Goal: Information Seeking & Learning: Understand process/instructions

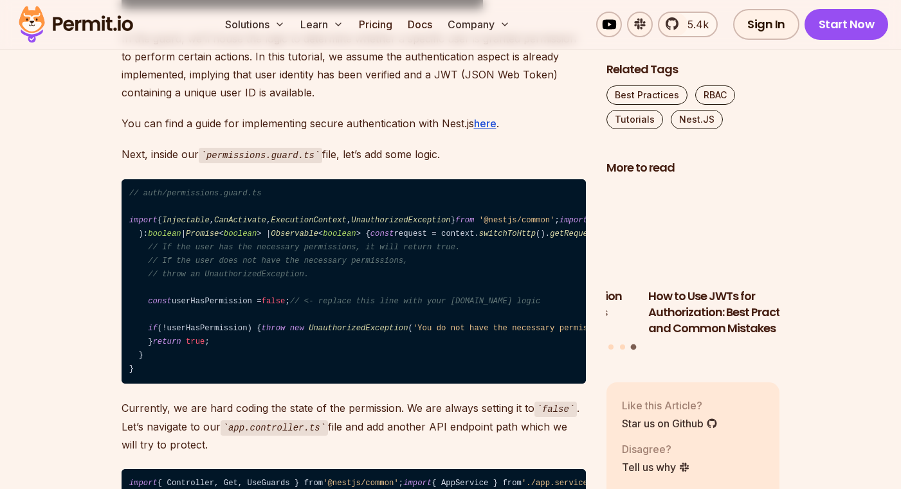
scroll to position [2781, 0]
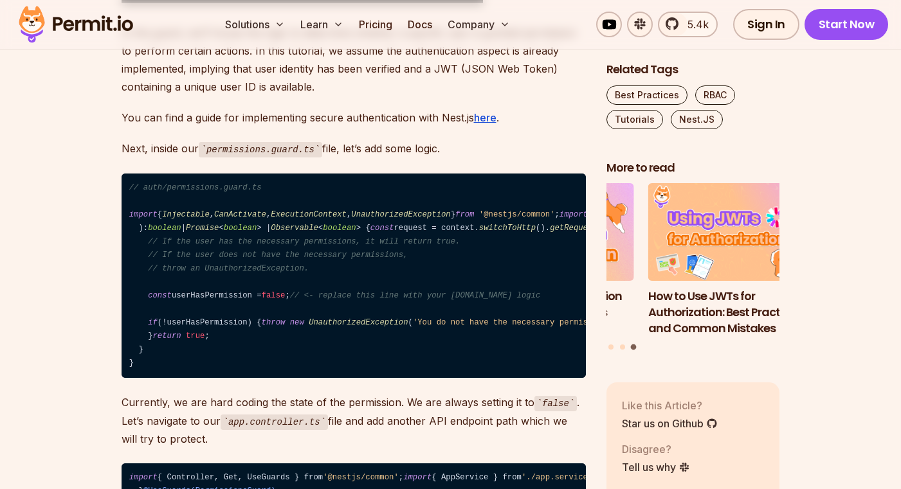
click at [231, 274] on code "// auth/permissions.guard.ts import { Injectable , CanActivate , ExecutionConte…" at bounding box center [354, 276] width 464 height 205
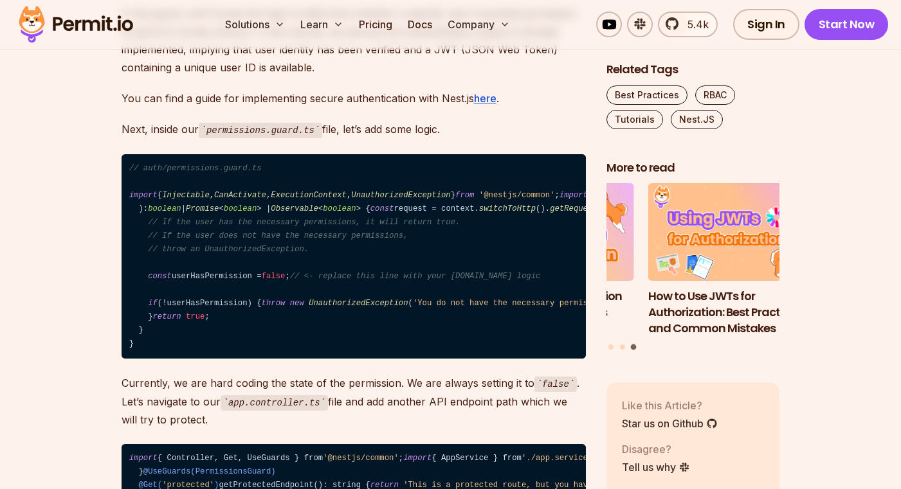
scroll to position [2802, 0]
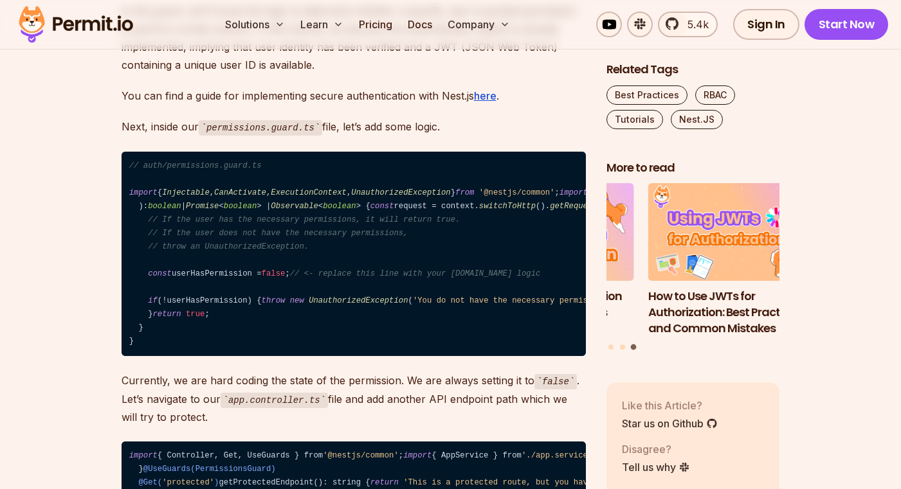
click at [311, 255] on code "// auth/permissions.guard.ts import { Injectable , CanActivate , ExecutionConte…" at bounding box center [354, 254] width 464 height 205
click at [228, 357] on code "// auth/permissions.guard.ts import { Injectable , CanActivate , ExecutionConte…" at bounding box center [354, 254] width 464 height 205
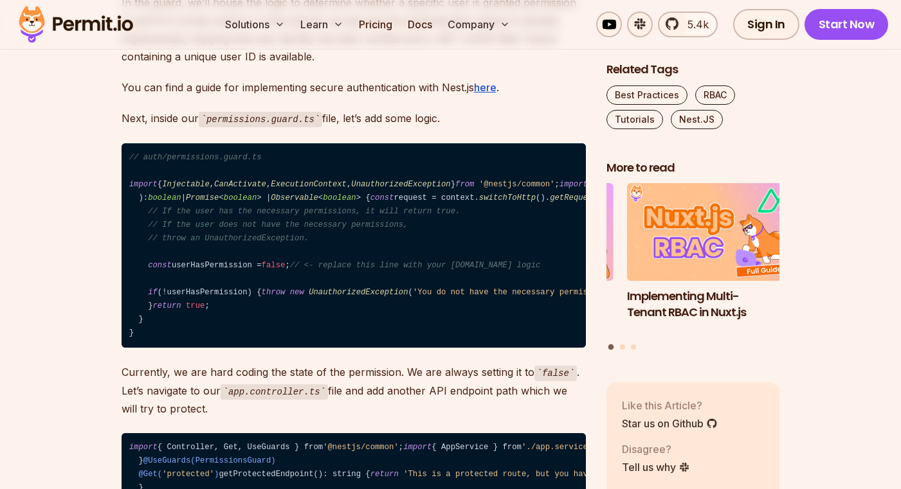
scroll to position [2827, 0]
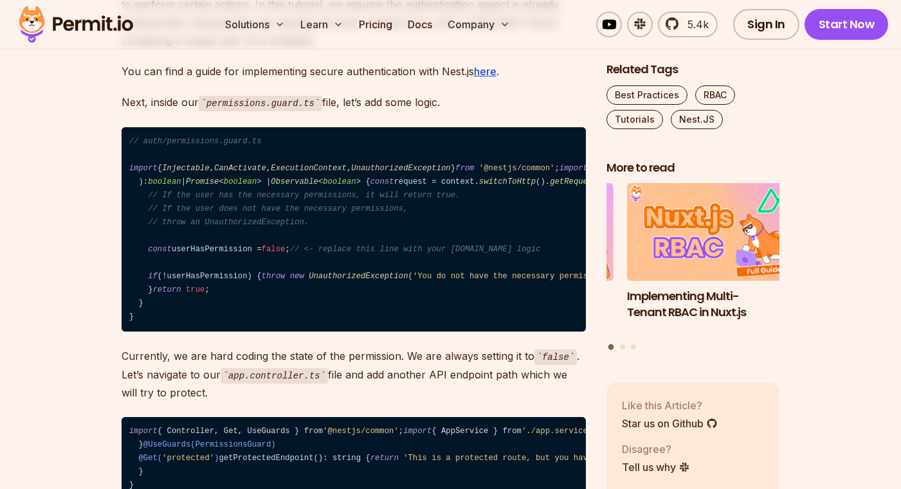
drag, startPoint x: 244, startPoint y: 221, endPoint x: 266, endPoint y: 221, distance: 21.9
click at [266, 221] on code "// auth/permissions.guard.ts import { Injectable , CanActivate , ExecutionConte…" at bounding box center [354, 229] width 464 height 205
click at [252, 234] on img at bounding box center [254, 235] width 15 height 15
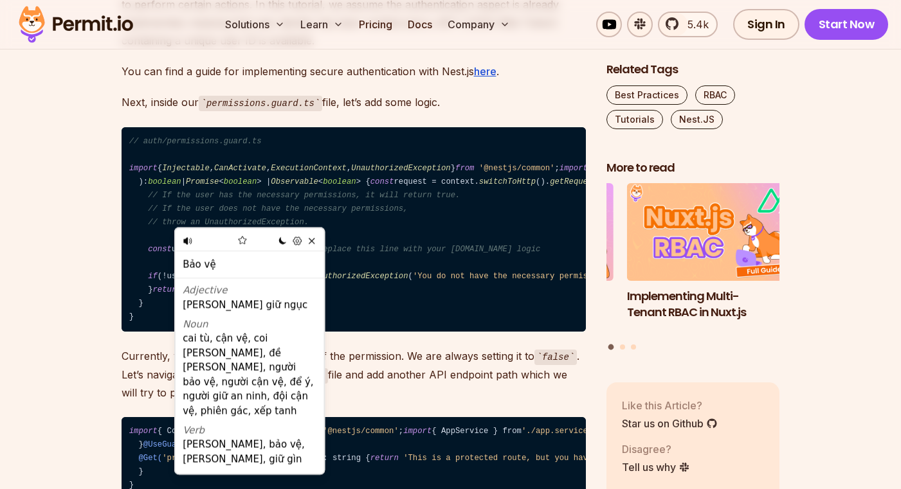
click at [190, 244] on icon at bounding box center [188, 241] width 10 height 10
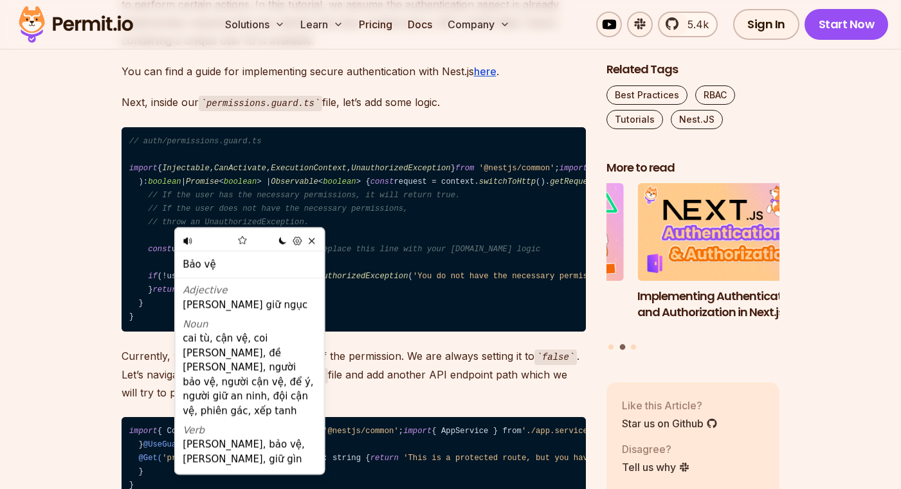
click at [434, 263] on code "// auth/permissions.guard.ts import { Injectable , CanActivate , ExecutionConte…" at bounding box center [354, 229] width 464 height 205
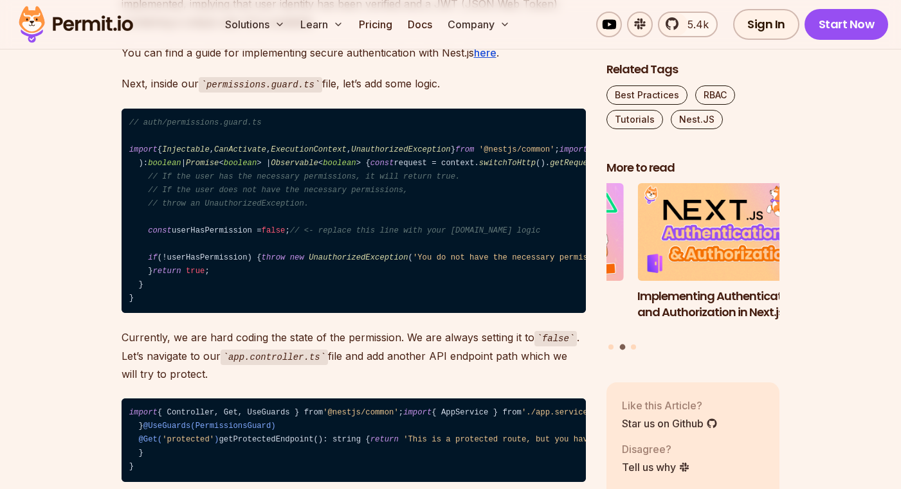
scroll to position [2848, 0]
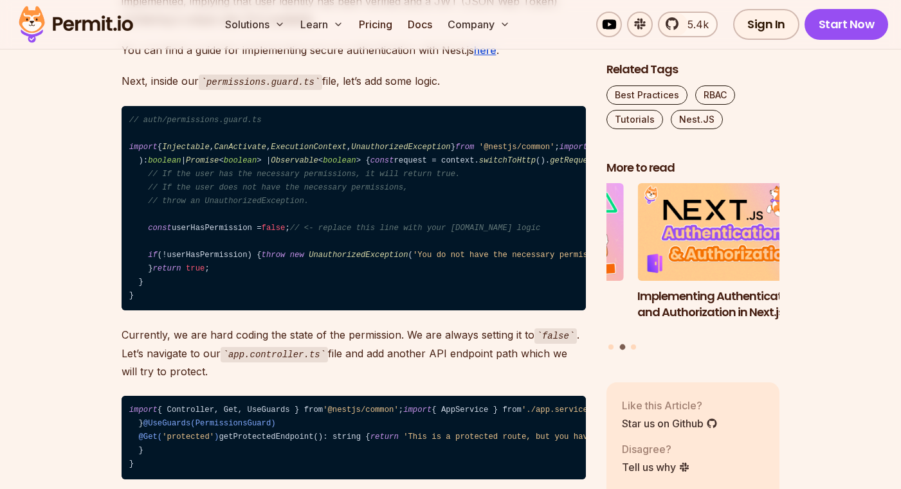
drag, startPoint x: 215, startPoint y: 283, endPoint x: 426, endPoint y: 294, distance: 211.2
click at [612, 165] on span "// Add the authorization logic here with [DOMAIN_NAME]." at bounding box center [742, 160] width 260 height 9
drag, startPoint x: 358, startPoint y: 313, endPoint x: 367, endPoint y: 316, distance: 9.4
click at [358, 311] on code "// auth/permissions.guard.ts import { Injectable , CanActivate , ExecutionConte…" at bounding box center [354, 208] width 464 height 205
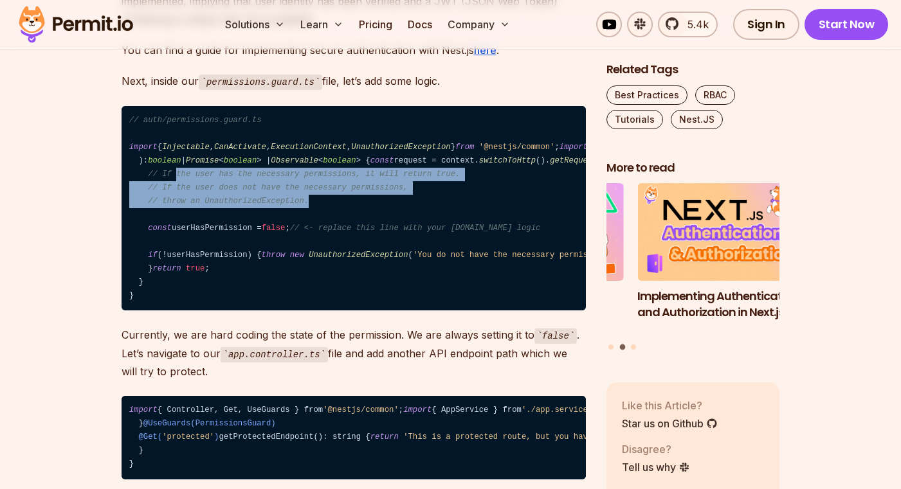
drag, startPoint x: 320, startPoint y: 306, endPoint x: 178, endPoint y: 287, distance: 142.8
click at [176, 287] on code "// auth/permissions.guard.ts import { Injectable , CanActivate , ExecutionConte…" at bounding box center [354, 208] width 464 height 205
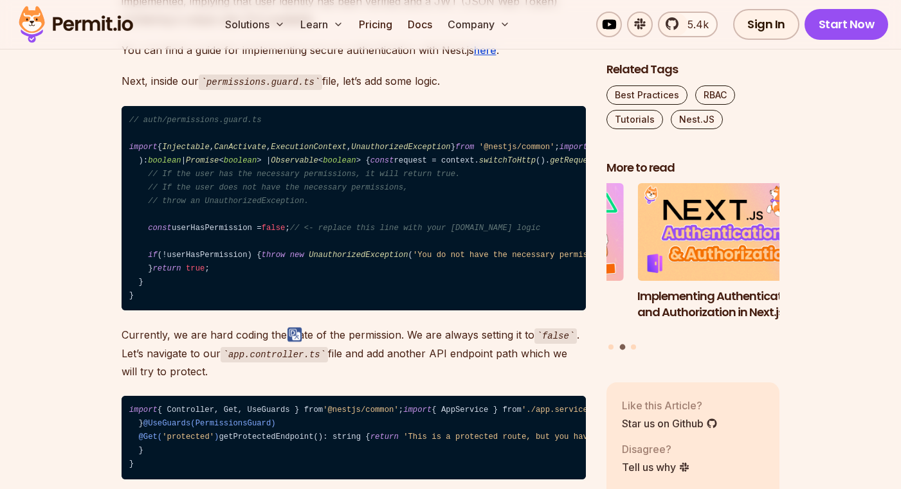
click at [378, 311] on code "// auth/permissions.guard.ts import { Injectable , CanActivate , ExecutionConte…" at bounding box center [354, 208] width 464 height 205
click at [192, 259] on code "// auth/permissions.guard.ts import { Injectable , CanActivate , ExecutionConte…" at bounding box center [354, 208] width 464 height 205
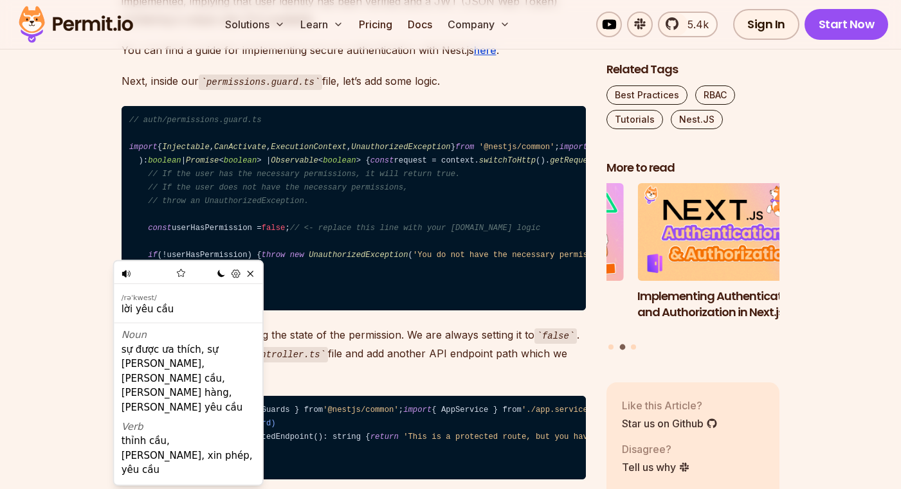
click at [374, 268] on code "// auth/permissions.guard.ts import { Injectable , CanActivate , ExecutionConte…" at bounding box center [354, 208] width 464 height 205
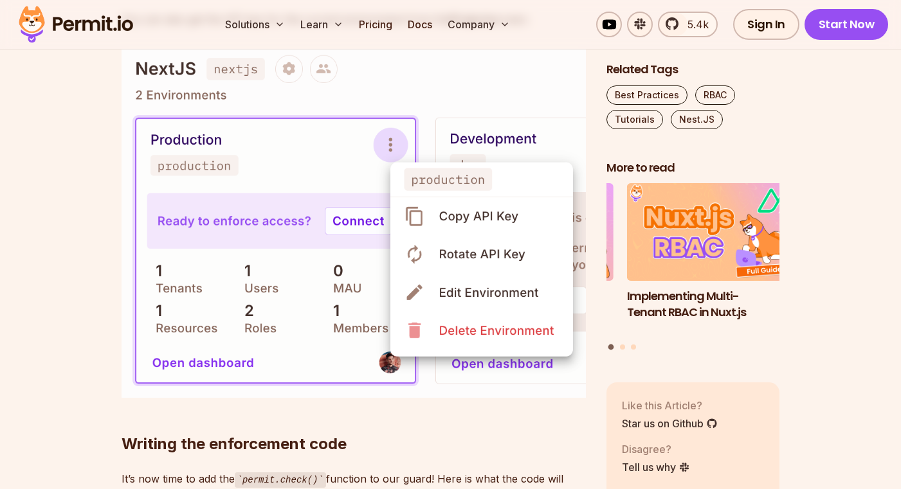
scroll to position [9132, 0]
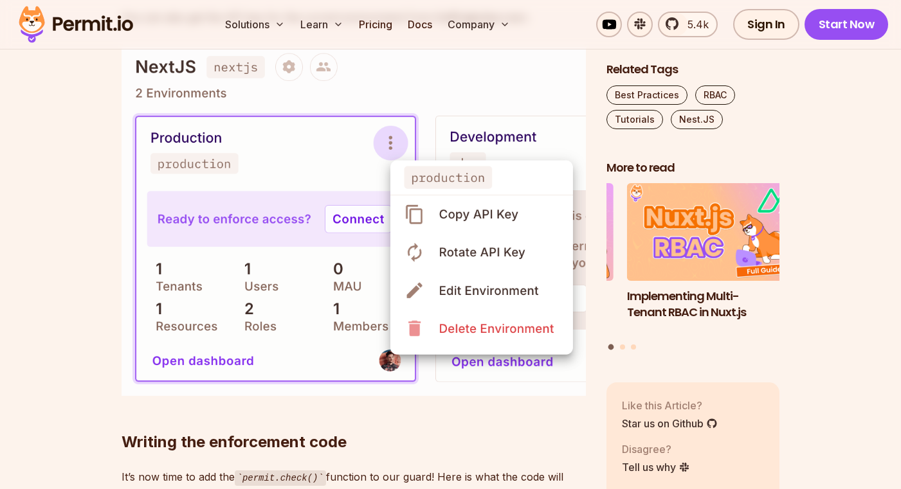
drag, startPoint x: 198, startPoint y: 299, endPoint x: 339, endPoint y: 297, distance: 140.8
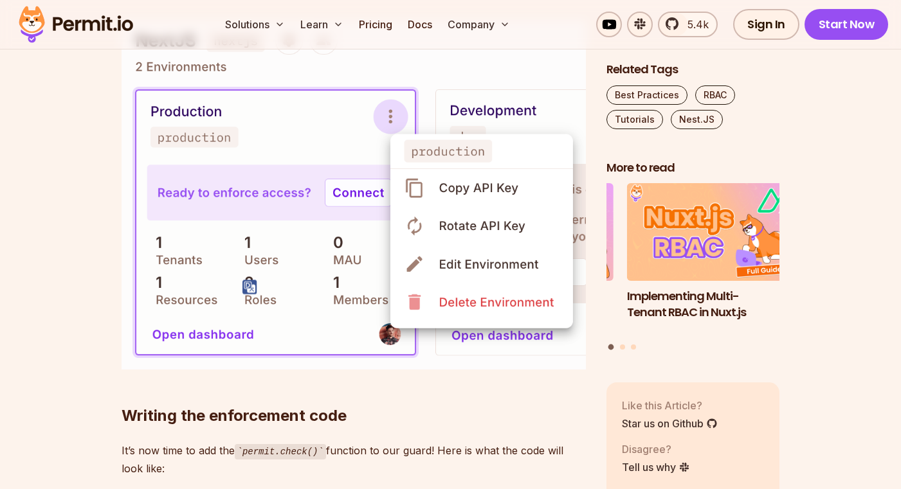
drag, startPoint x: 195, startPoint y: 303, endPoint x: 301, endPoint y: 283, distance: 108.0
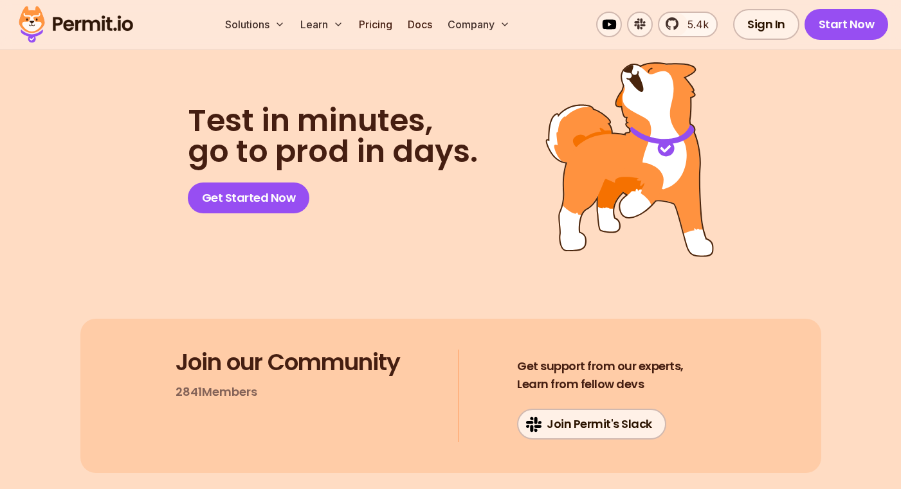
scroll to position [11560, 0]
